Goal: Navigation & Orientation: Find specific page/section

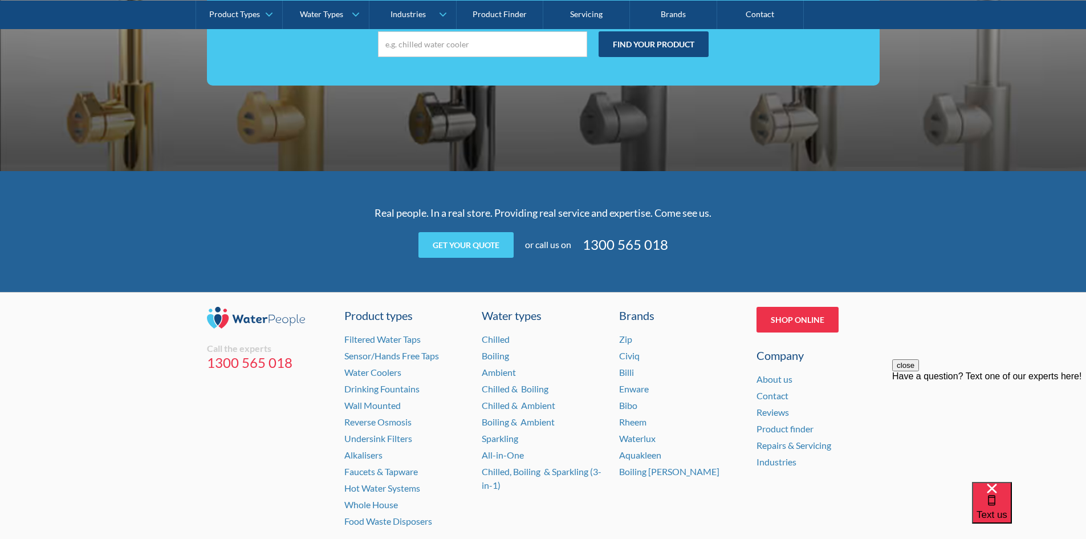
scroll to position [2258, 0]
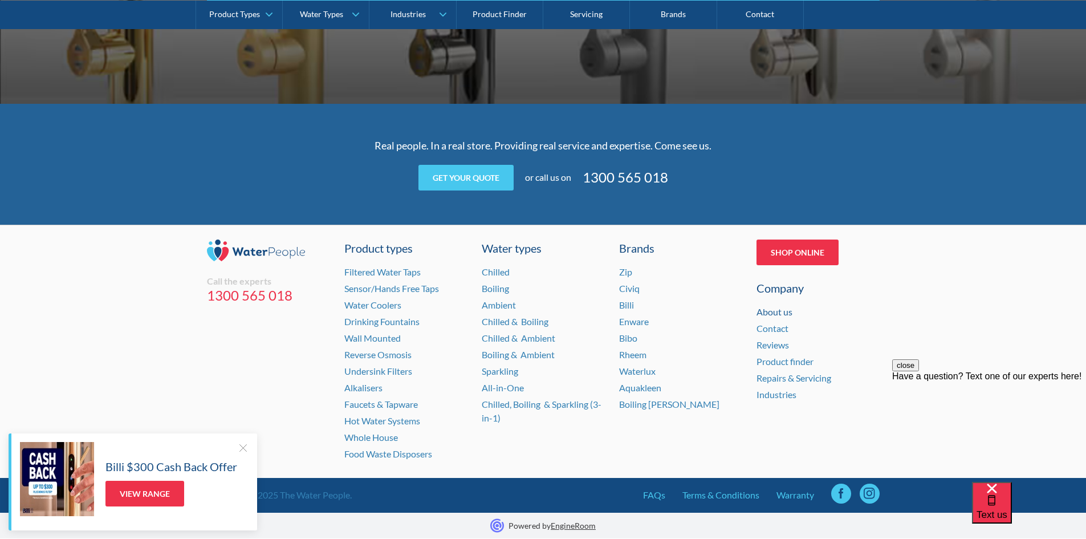
click at [767, 315] on link "About us" at bounding box center [774, 311] width 36 height 11
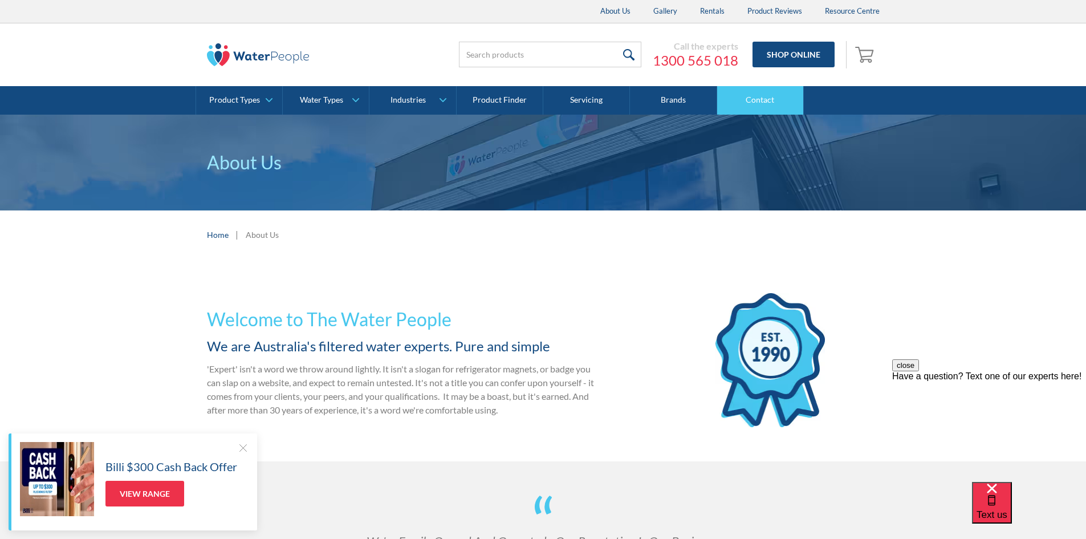
click at [759, 101] on link "Contact" at bounding box center [760, 100] width 87 height 29
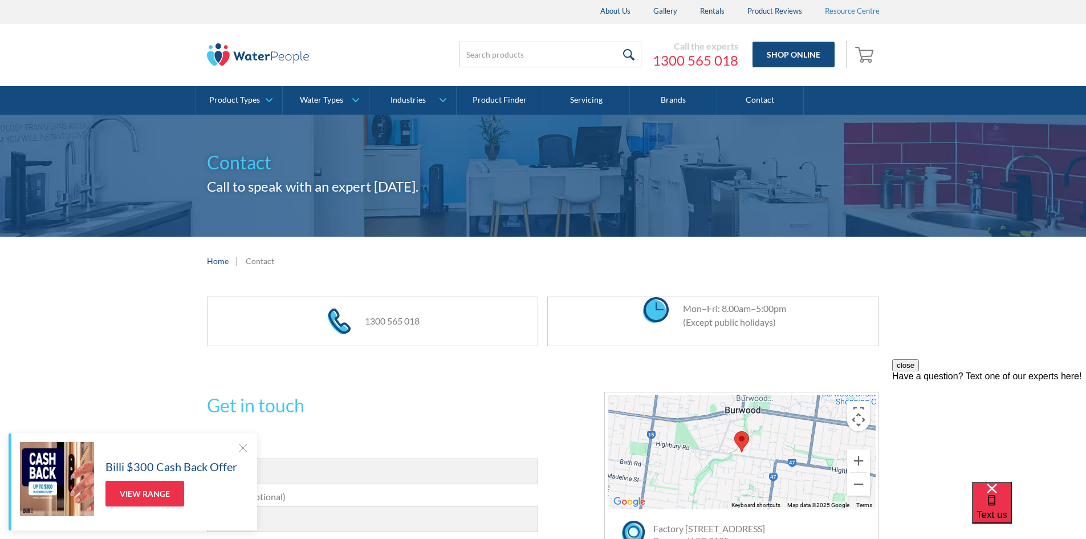
click at [845, 7] on link "Resource Centre" at bounding box center [852, 11] width 78 height 23
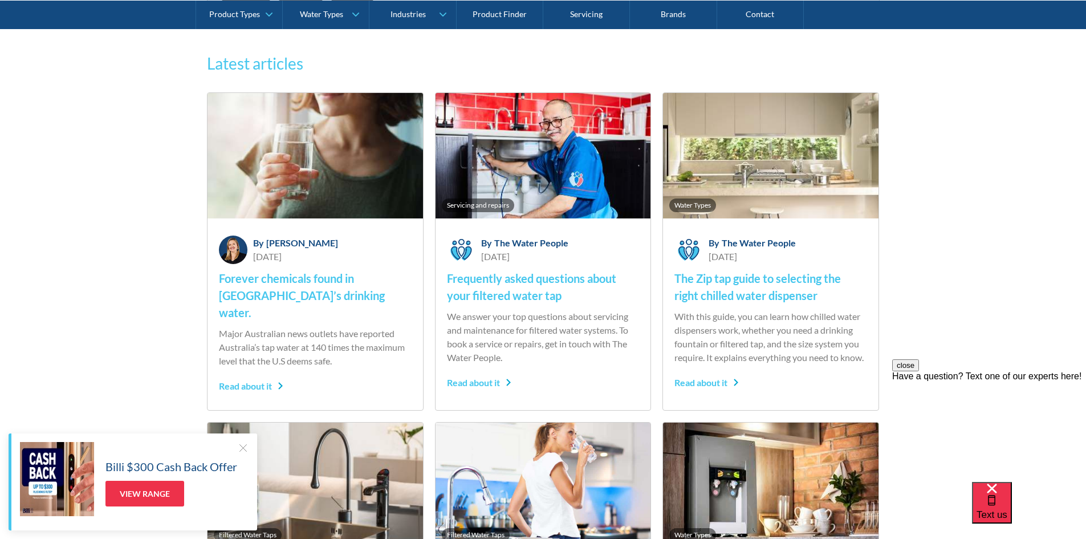
scroll to position [399, 0]
